Goal: Task Accomplishment & Management: Manage account settings

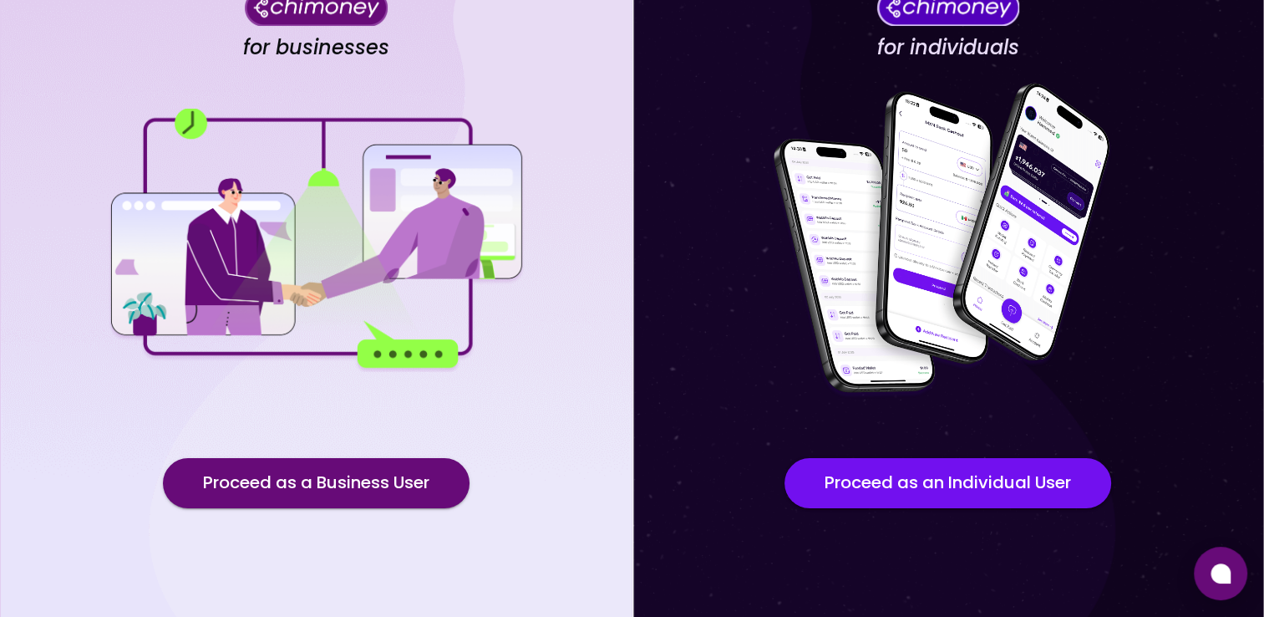
scroll to position [120, 0]
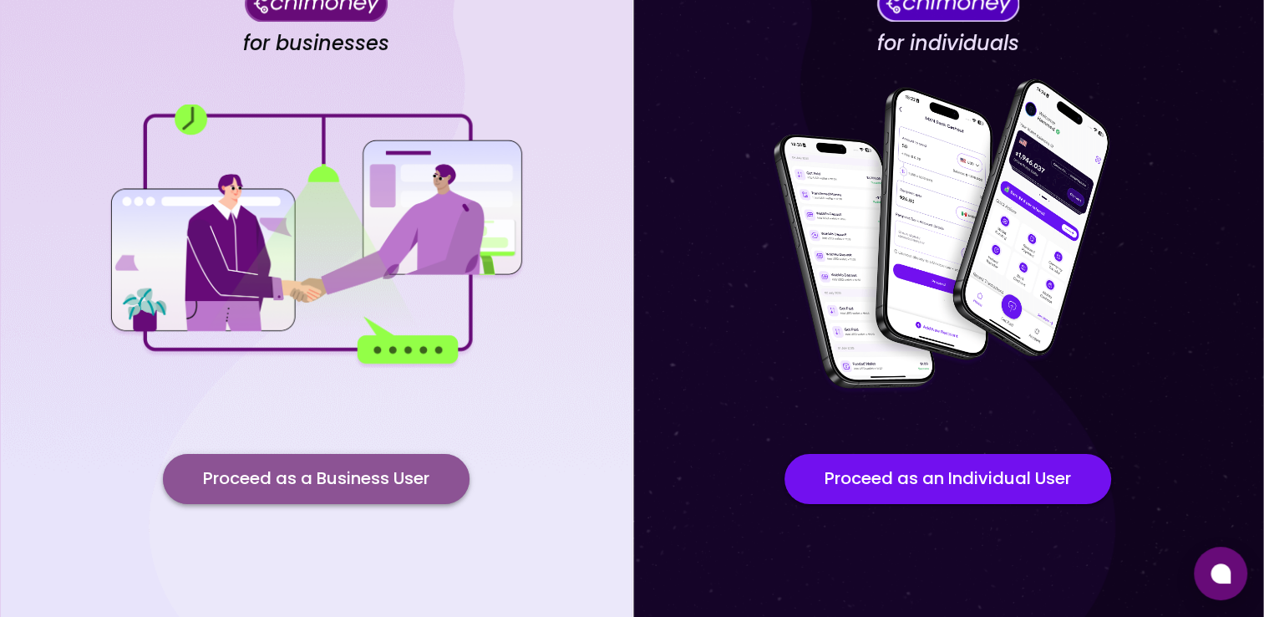
click at [336, 490] on button "Proceed as a Business User" at bounding box center [316, 479] width 307 height 50
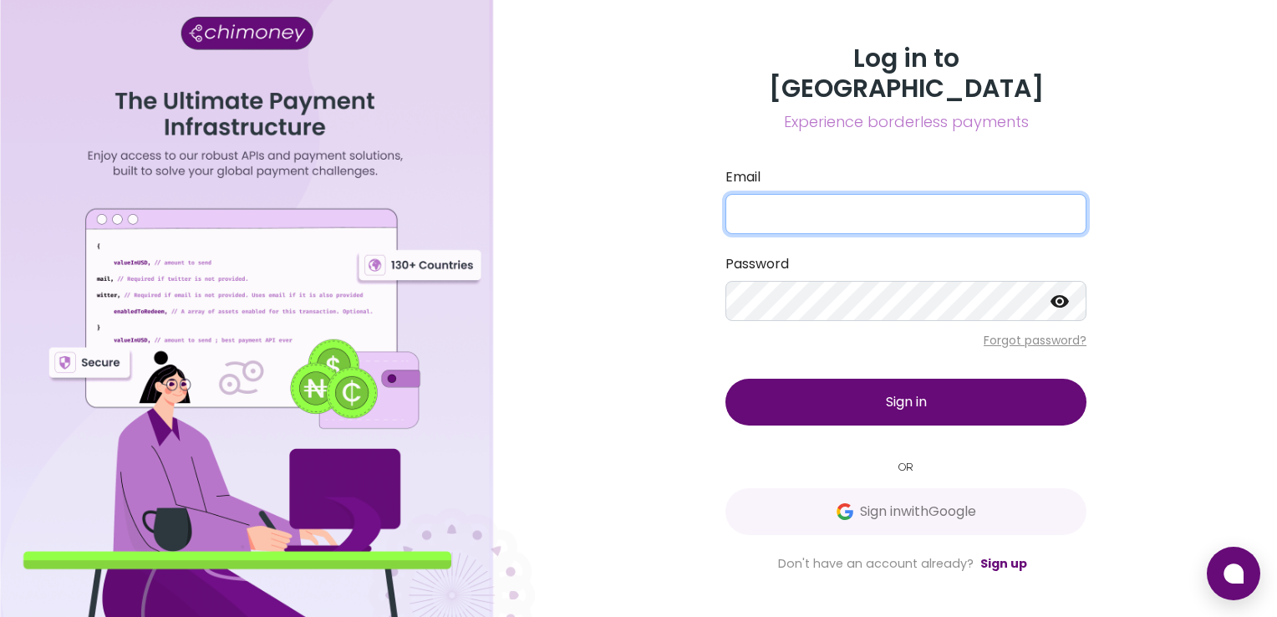
type input "compliance@opportunik.com"
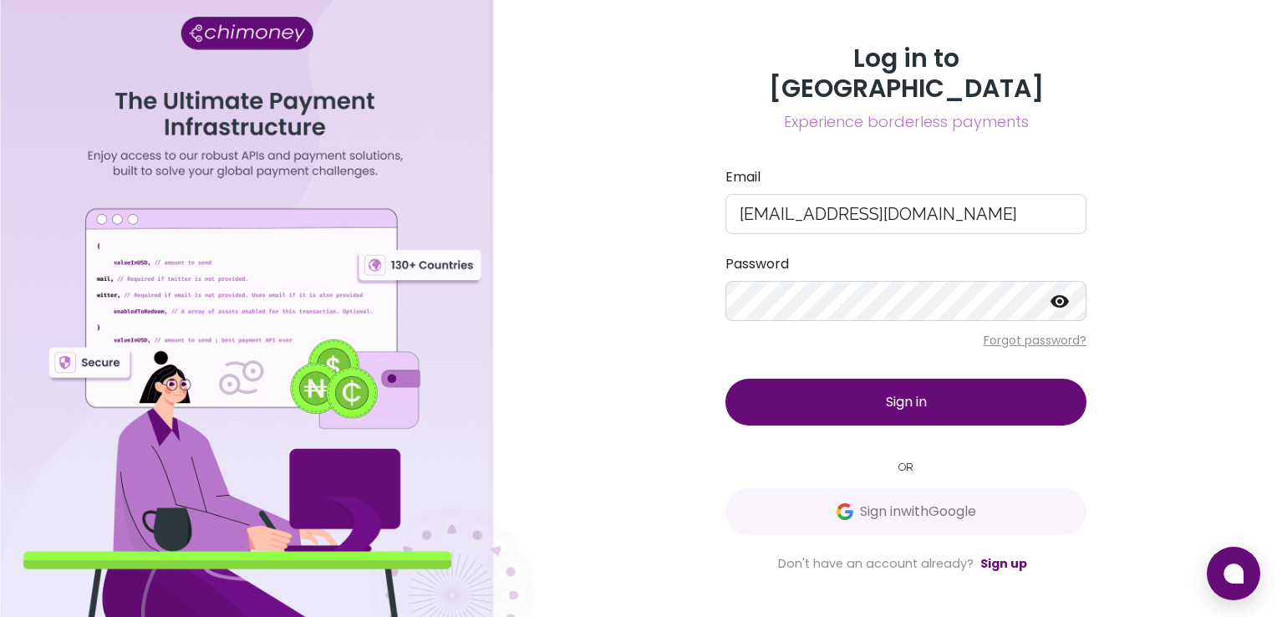
click at [889, 378] on button "Sign in" at bounding box center [905, 401] width 361 height 47
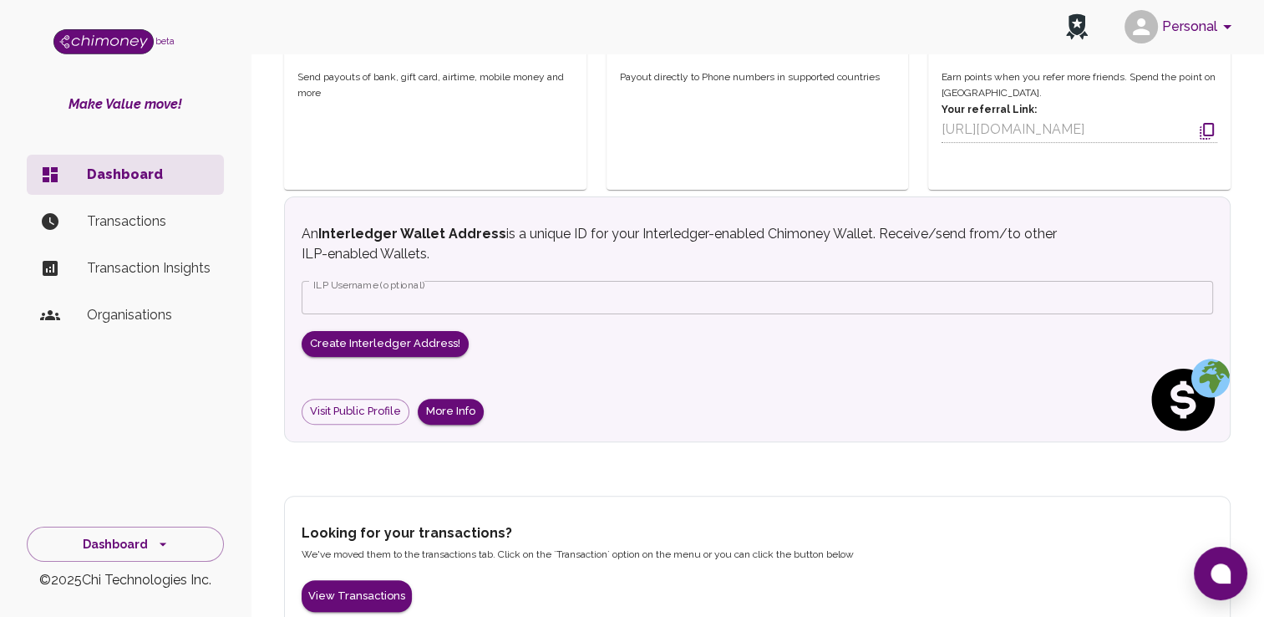
scroll to position [431, 0]
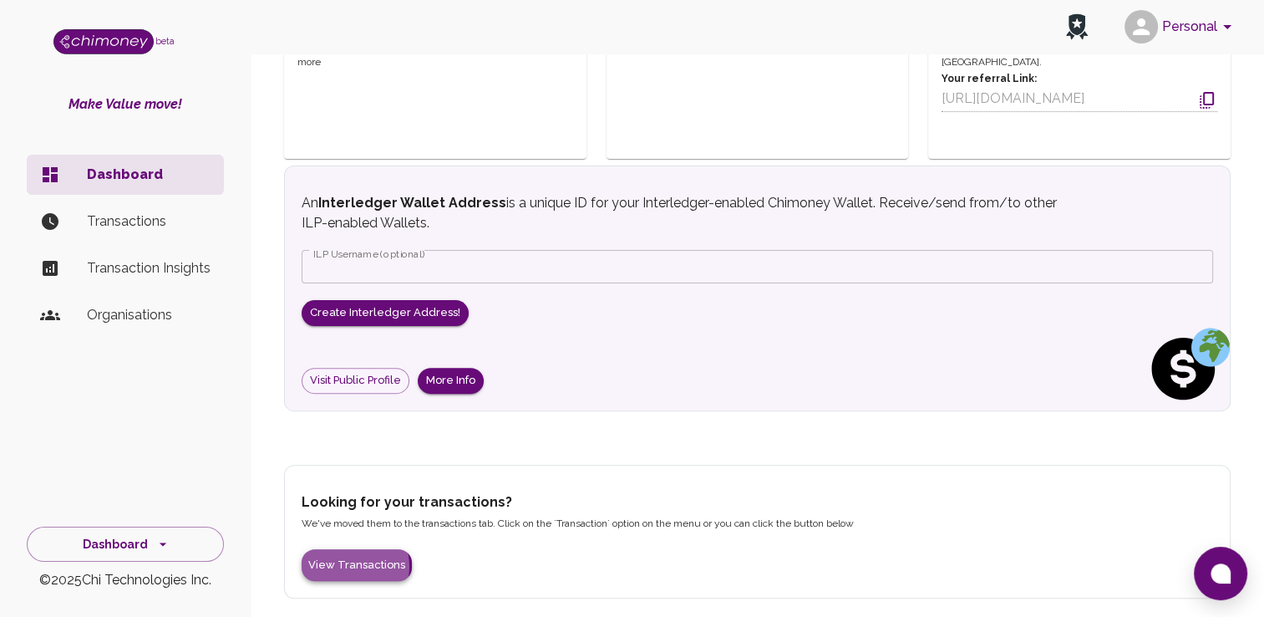
click at [350, 565] on button "View Transactions" at bounding box center [357, 565] width 110 height 33
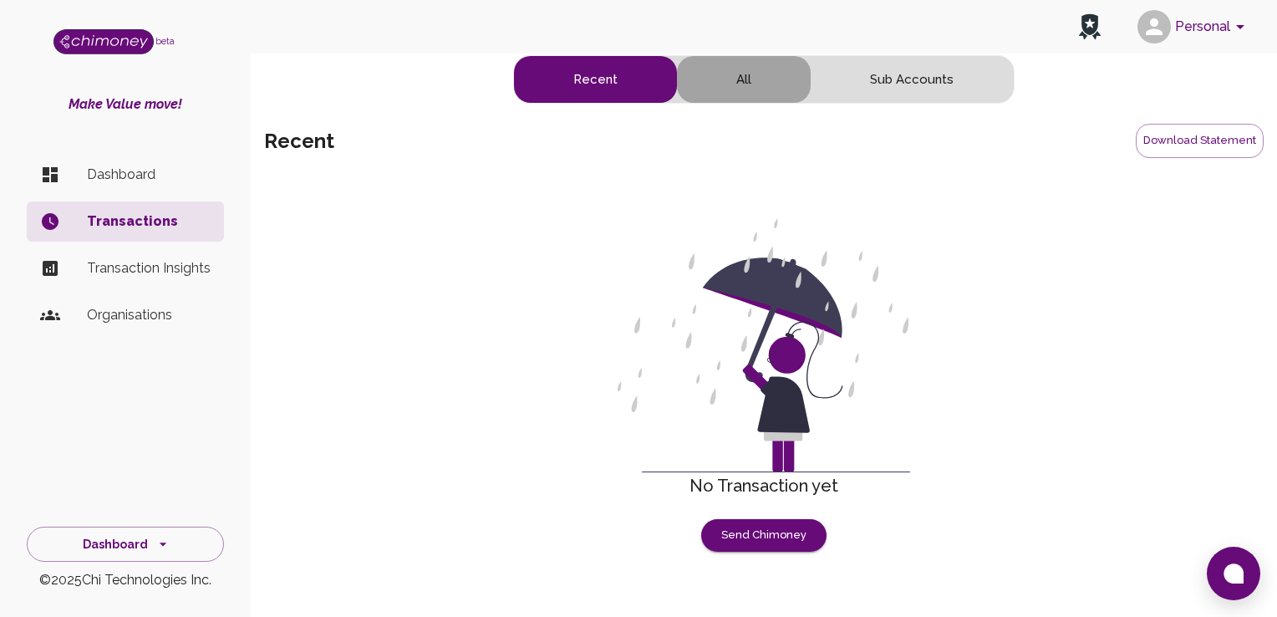
click at [745, 75] on button "All" at bounding box center [744, 79] width 134 height 47
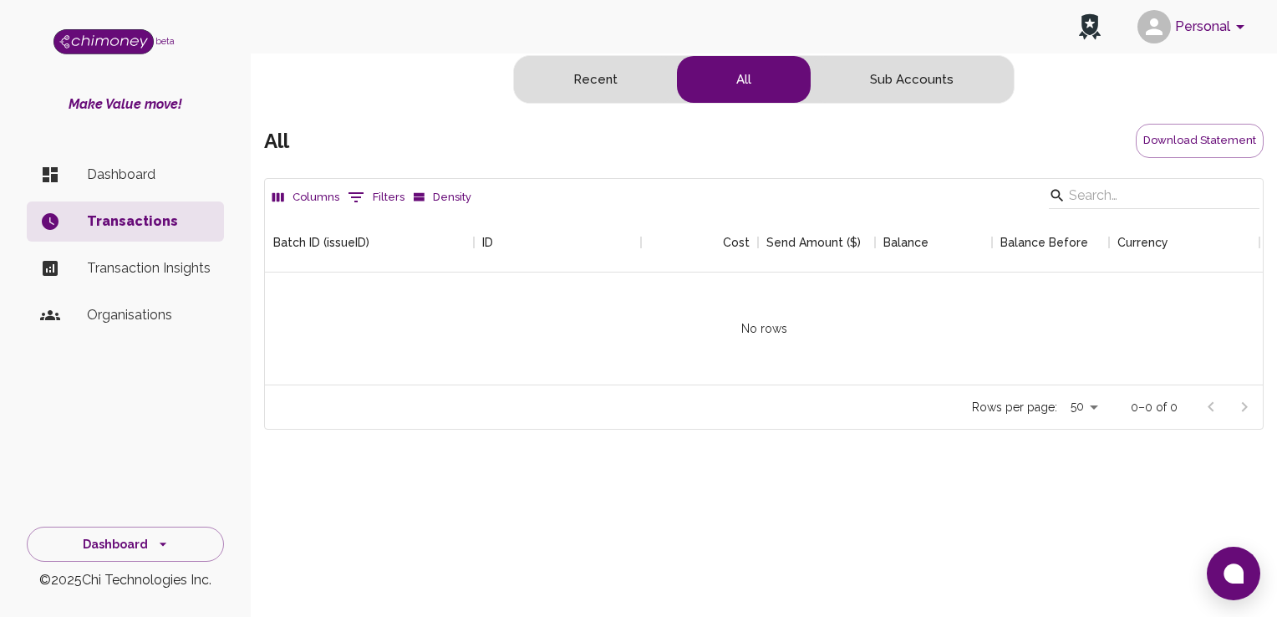
scroll to position [171, 985]
click at [932, 82] on button "Sub Accounts" at bounding box center [911, 79] width 202 height 47
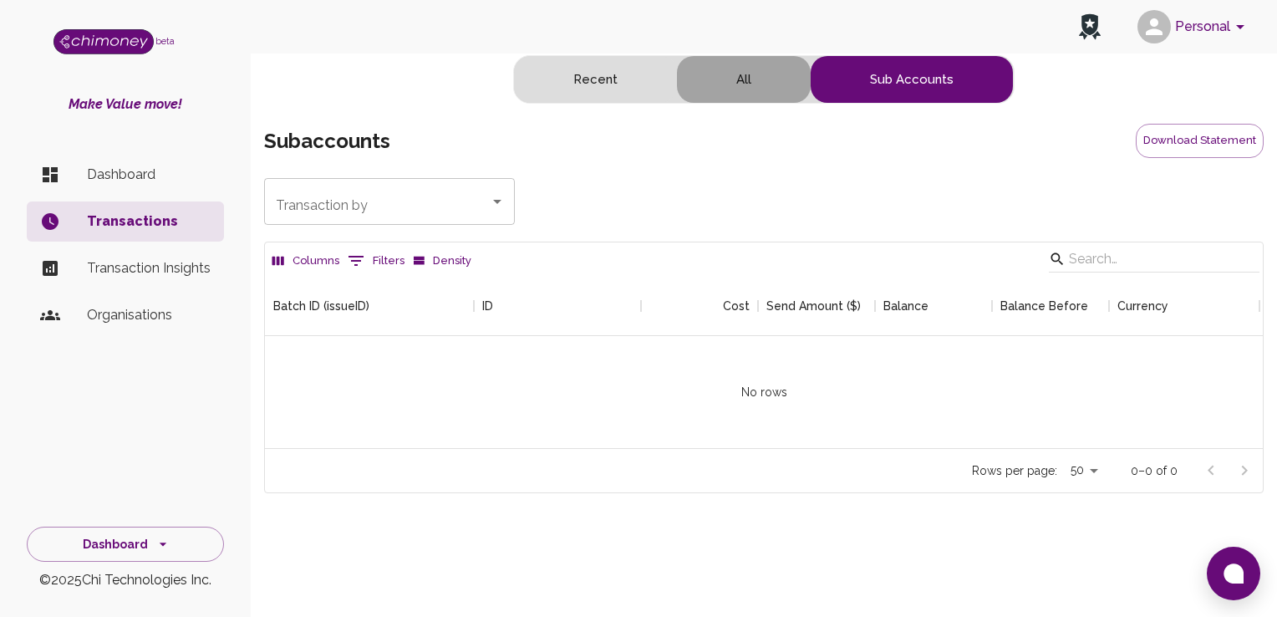
click at [799, 91] on button "All" at bounding box center [744, 79] width 134 height 47
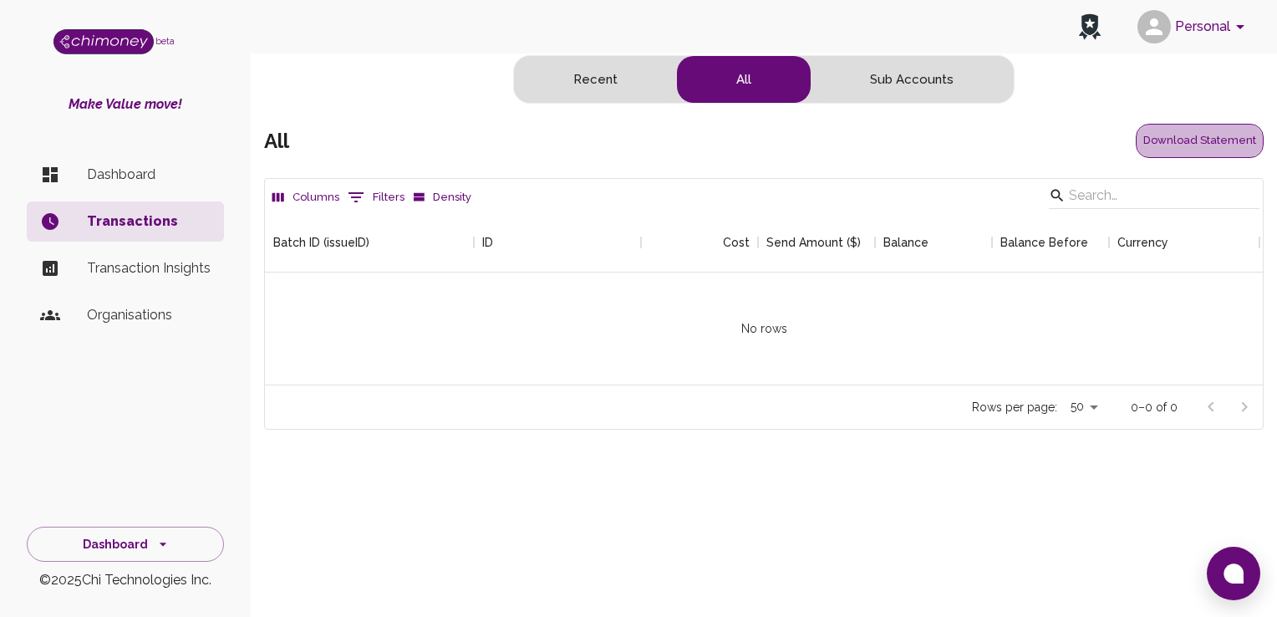
click at [1219, 130] on button "Download Statement" at bounding box center [1199, 141] width 128 height 34
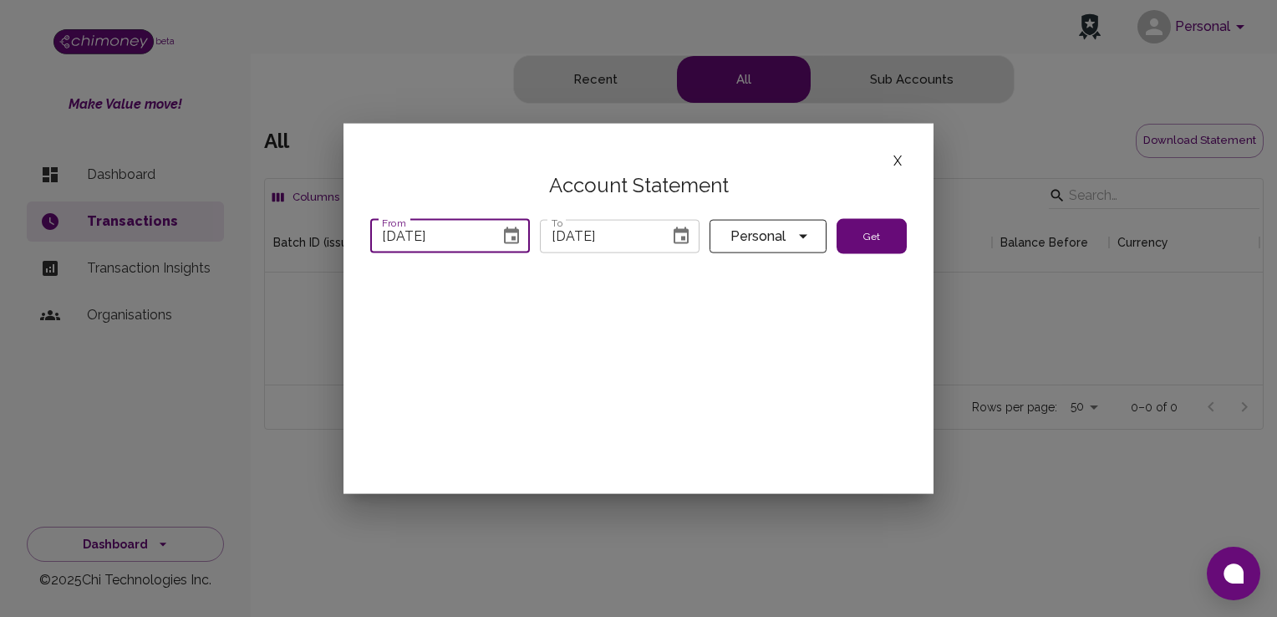
click at [474, 247] on input "07/31/2025" at bounding box center [429, 235] width 118 height 33
click at [469, 238] on input "07/31/2025" at bounding box center [429, 235] width 118 height 33
drag, startPoint x: 394, startPoint y: 239, endPoint x: 418, endPoint y: 242, distance: 23.6
click at [418, 242] on input "07/31/2025" at bounding box center [429, 235] width 118 height 33
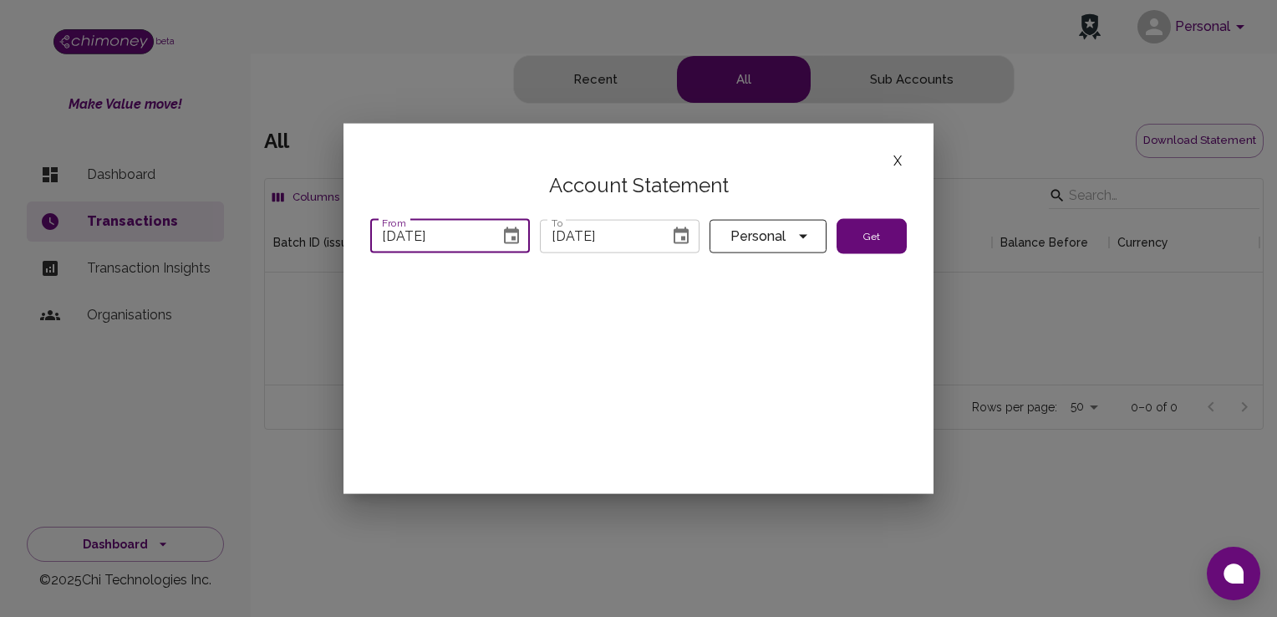
click at [418, 242] on input "07/31/2025" at bounding box center [429, 235] width 118 height 33
click at [395, 235] on input "07/01/2025" at bounding box center [429, 235] width 118 height 33
type input "05/01/2025"
click at [879, 246] on button "Get" at bounding box center [871, 236] width 70 height 35
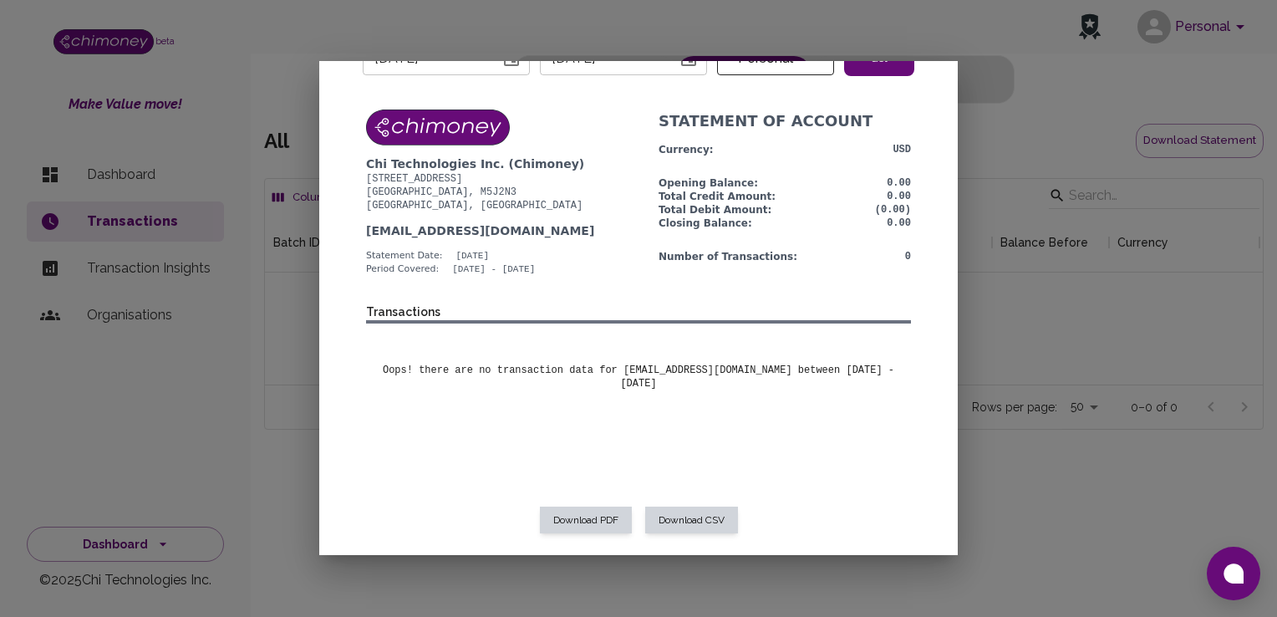
scroll to position [0, 0]
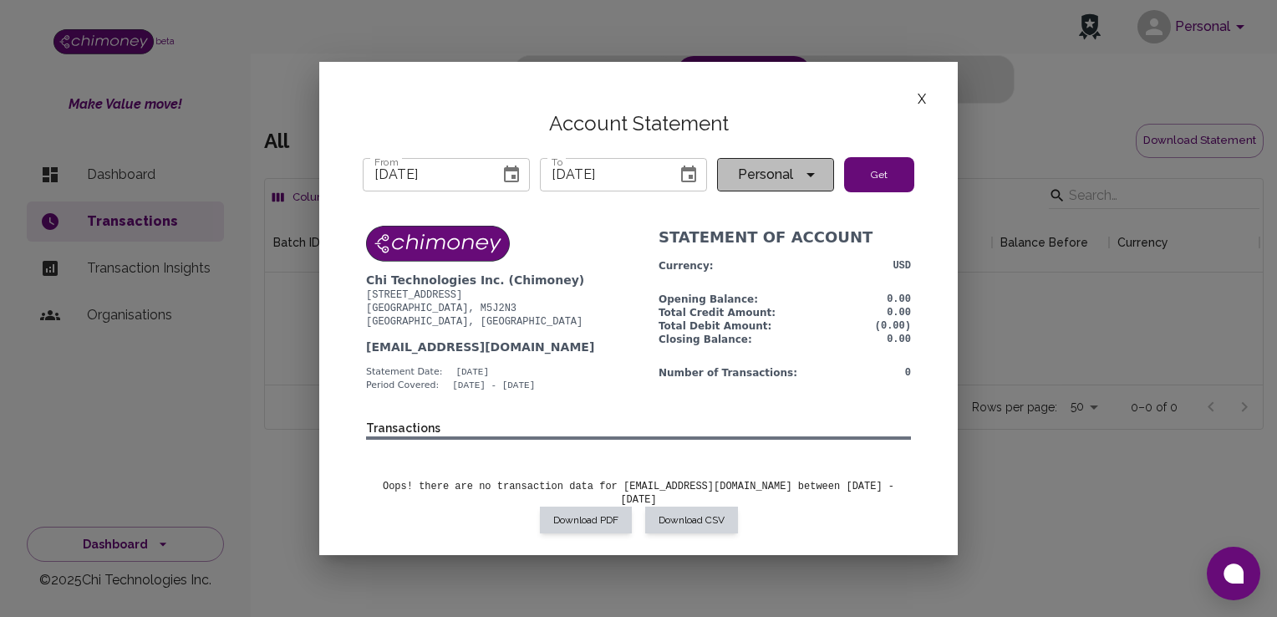
click at [779, 169] on span "Personal" at bounding box center [765, 174] width 70 height 23
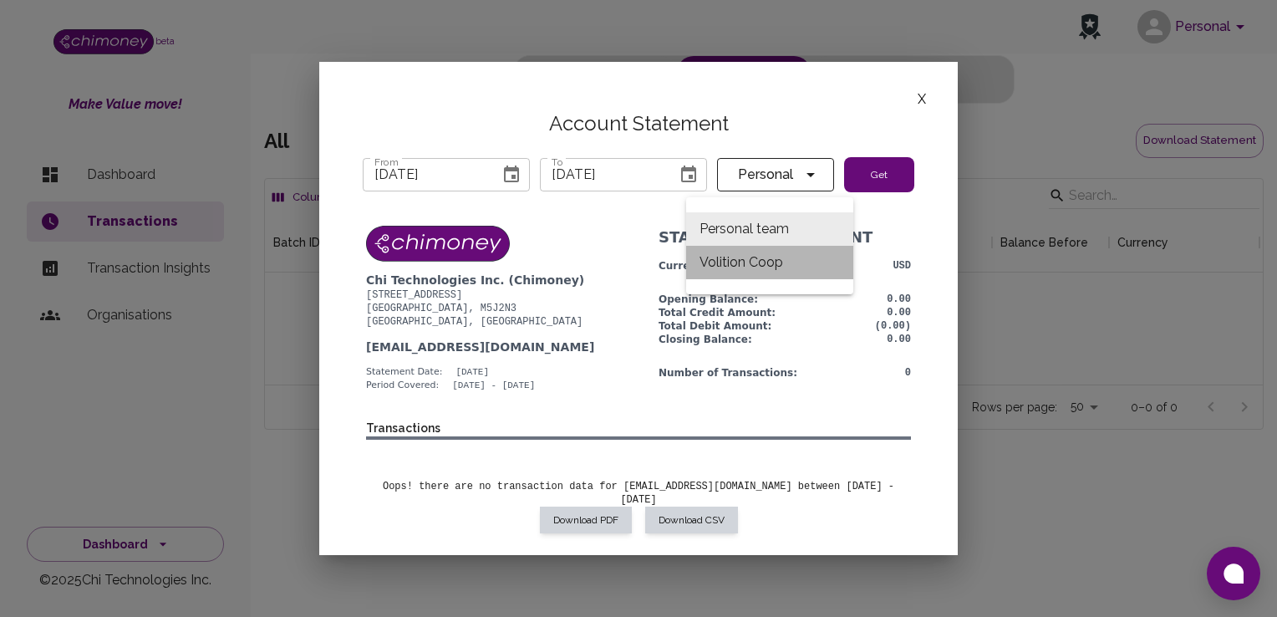
click at [769, 261] on li "Volition Coop" at bounding box center [769, 262] width 167 height 33
